Goal: Obtain resource: Download file/media

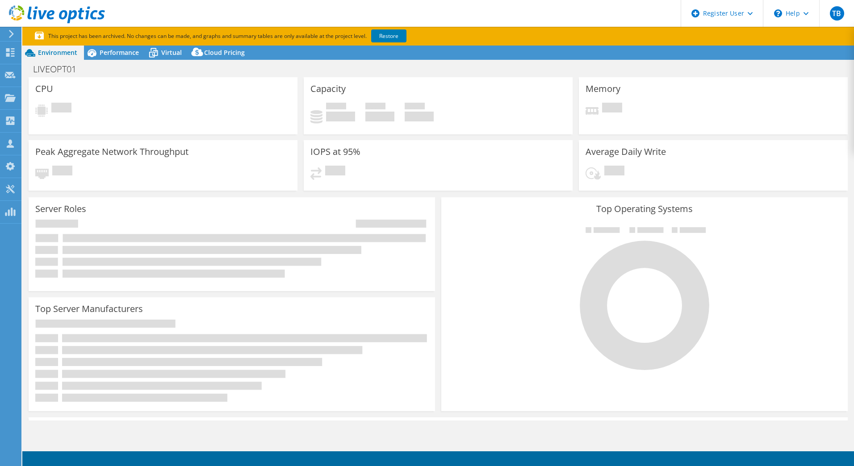
select select "EUFrankfurt"
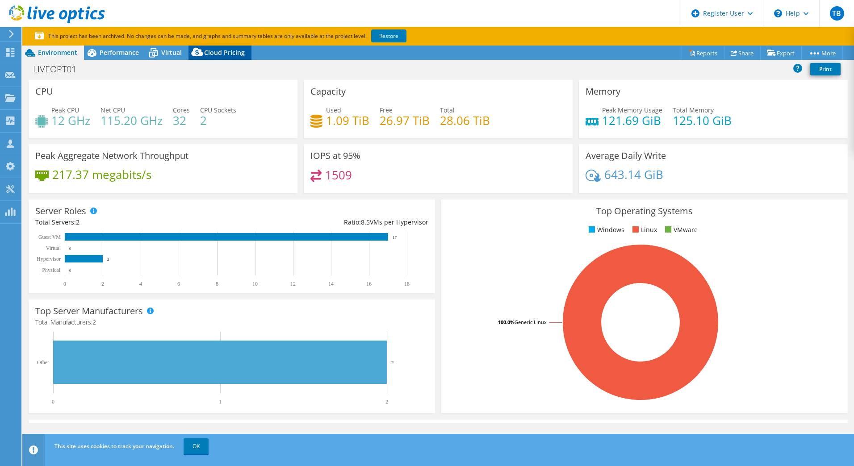
click at [222, 52] on span "Cloud Pricing" at bounding box center [224, 52] width 41 height 8
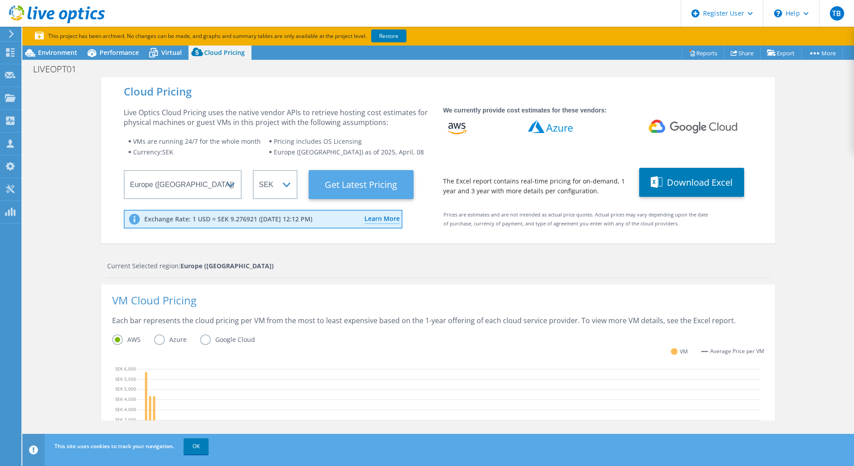
click at [360, 189] on Latest "Get Latest Pricing" at bounding box center [361, 184] width 105 height 29
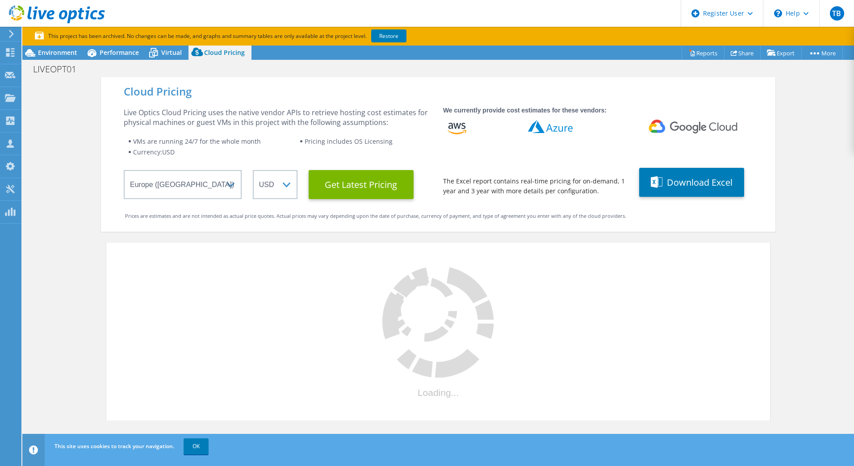
select select "SEK"
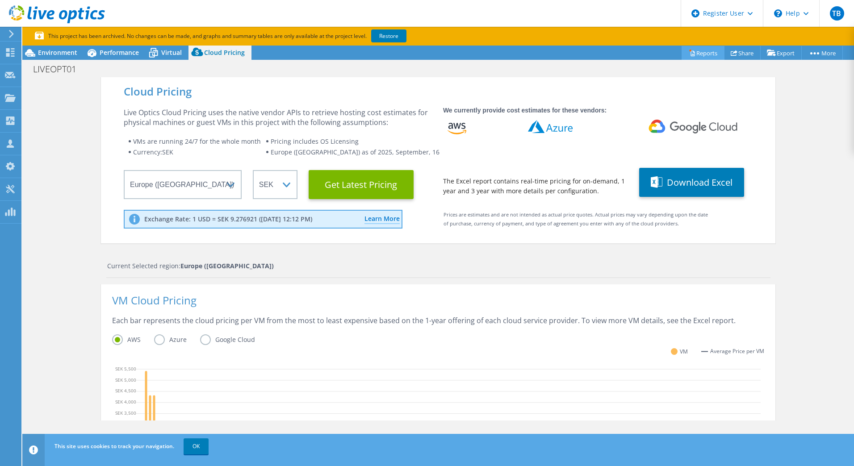
click at [699, 54] on link "Reports" at bounding box center [703, 53] width 43 height 14
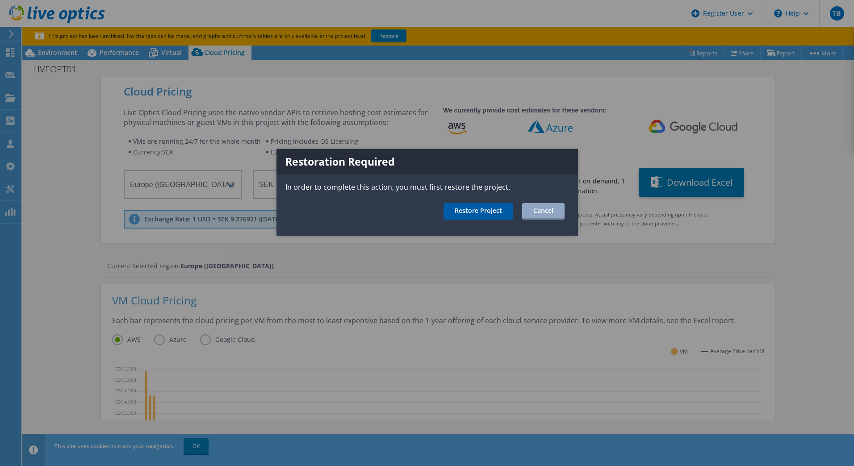
click at [496, 216] on link "Restore Project" at bounding box center [478, 211] width 70 height 17
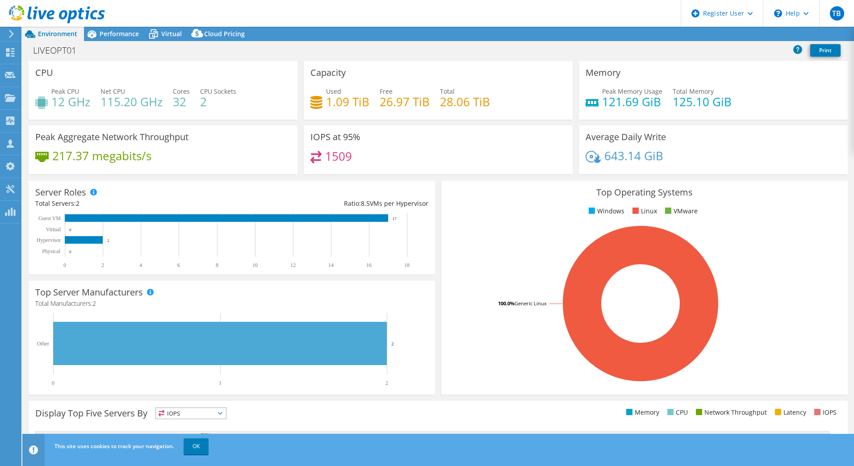
select select "EUFrankfurt"
select select "USD"
click at [706, 36] on link "Reports" at bounding box center [703, 34] width 43 height 14
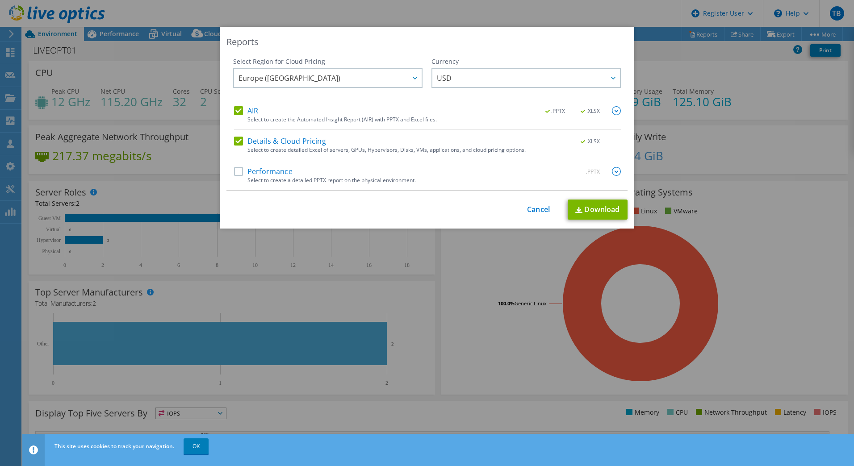
click at [238, 110] on label "AIR" at bounding box center [246, 110] width 24 height 9
click at [0, 0] on input "AIR" at bounding box center [0, 0] width 0 height 0
click at [237, 109] on label "AIR" at bounding box center [246, 110] width 24 height 9
click at [0, 0] on input "AIR" at bounding box center [0, 0] width 0 height 0
click at [589, 211] on link "Download" at bounding box center [598, 210] width 60 height 20
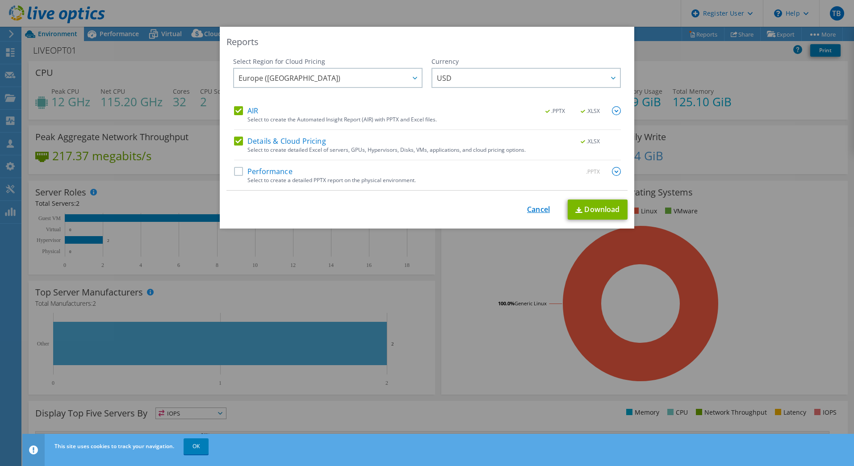
click at [537, 211] on link "Cancel" at bounding box center [538, 209] width 23 height 8
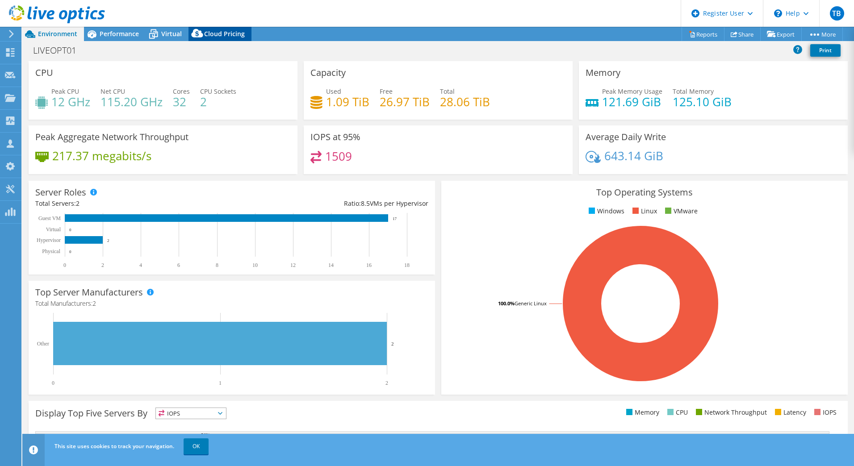
click at [230, 35] on span "Cloud Pricing" at bounding box center [224, 33] width 41 height 8
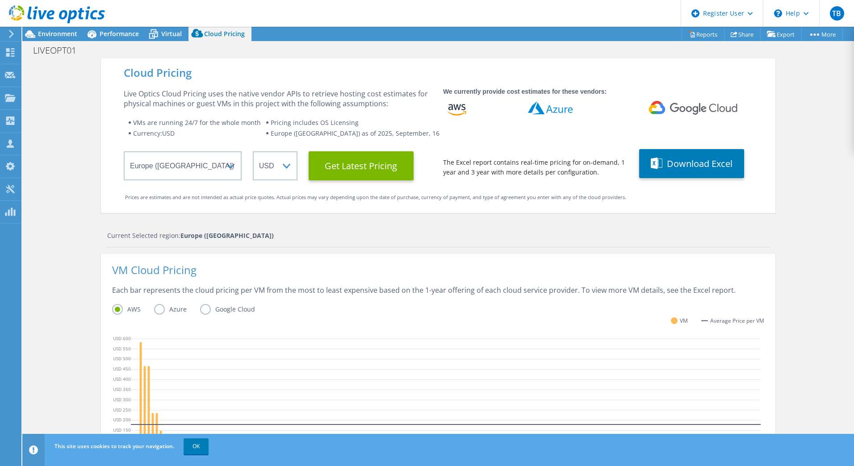
click at [61, 197] on div "Cloud Pricing Live Optics Cloud Pricing uses the native vendor APIs to retrieve…" at bounding box center [438, 357] width 832 height 596
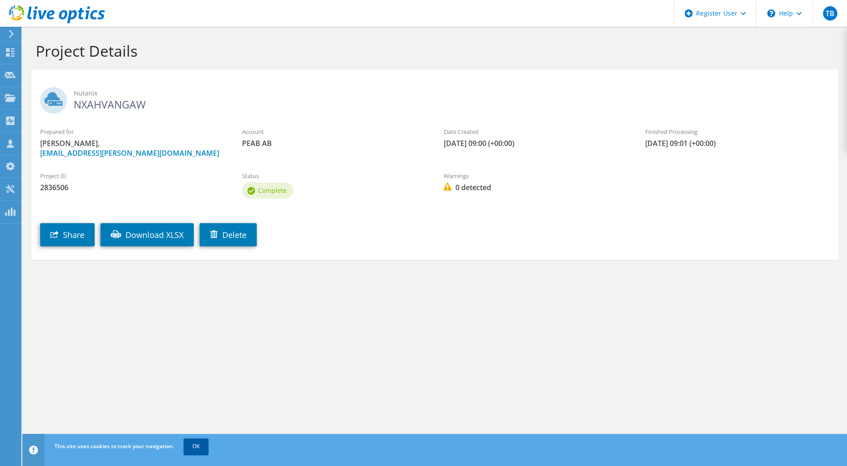
click at [198, 448] on link "OK" at bounding box center [196, 447] width 25 height 16
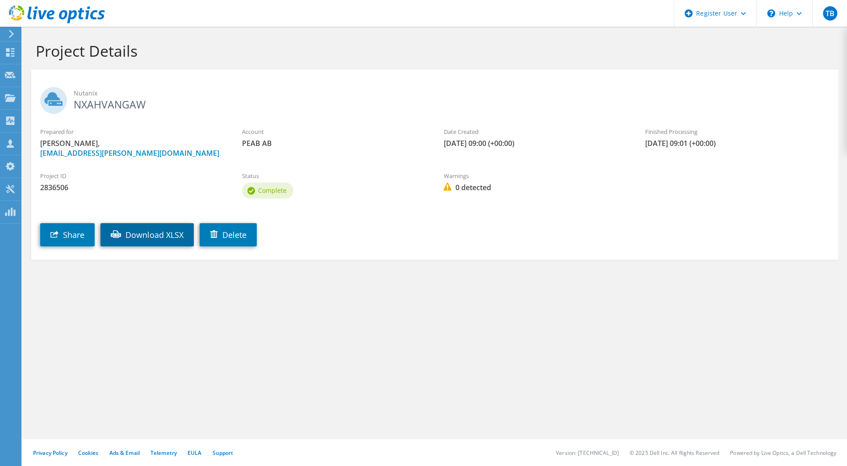
click at [171, 231] on link "Download XLSX" at bounding box center [146, 234] width 93 height 23
click at [527, 359] on div "Project Details Nutanix NXAHVANGAW Prepared for Mattias Nilsson, mattias.h.nils…" at bounding box center [434, 246] width 825 height 439
click at [10, 49] on icon at bounding box center [10, 52] width 11 height 8
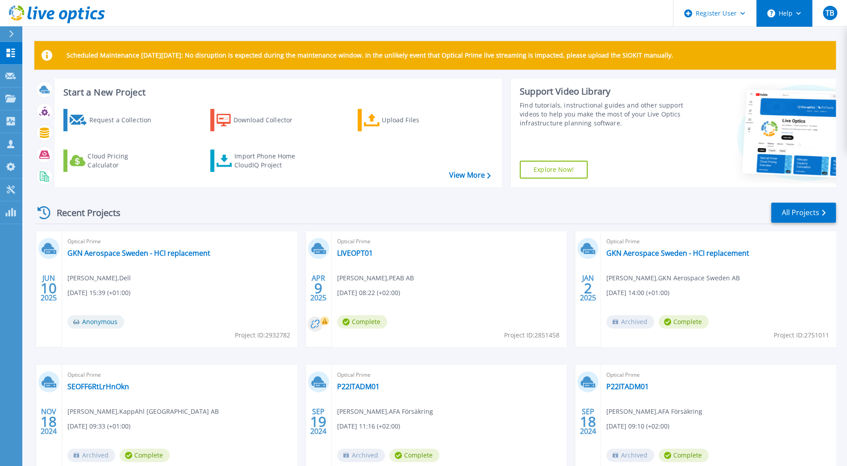
click at [791, 14] on button "Help" at bounding box center [785, 13] width 56 height 27
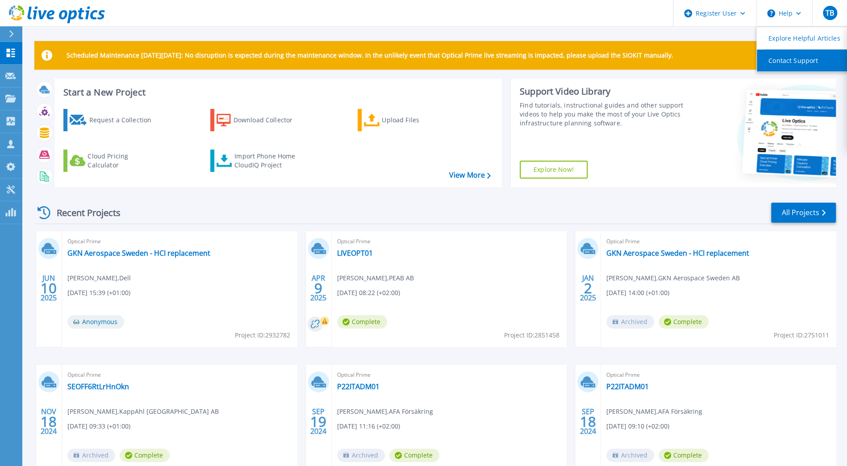
click at [790, 56] on link "Contact Support" at bounding box center [807, 61] width 100 height 22
